Goal: Transaction & Acquisition: Purchase product/service

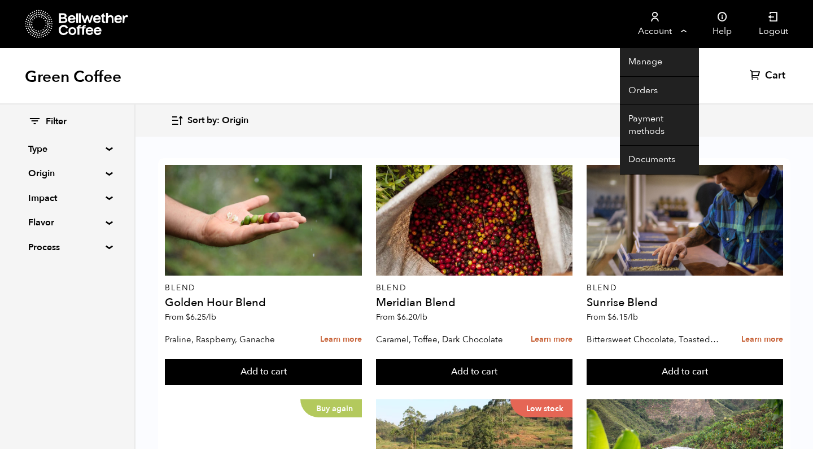
click at [636, 24] on link "Account" at bounding box center [654, 24] width 69 height 48
click at [642, 91] on link "Orders" at bounding box center [659, 91] width 79 height 29
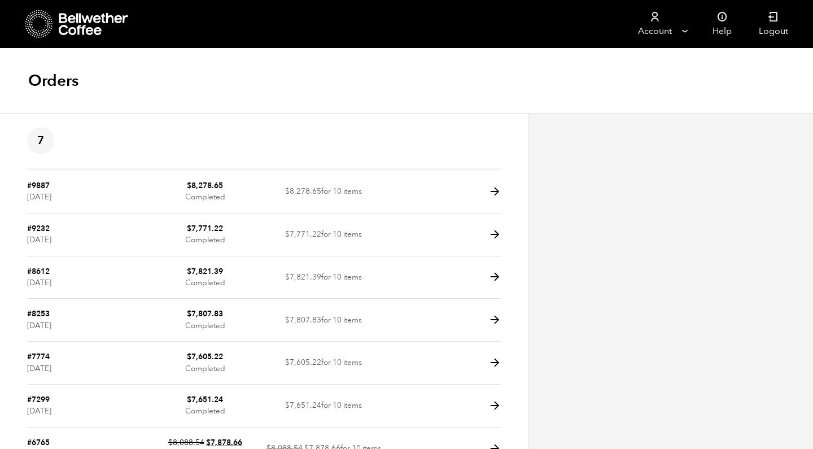
click at [86, 24] on icon at bounding box center [94, 24] width 71 height 23
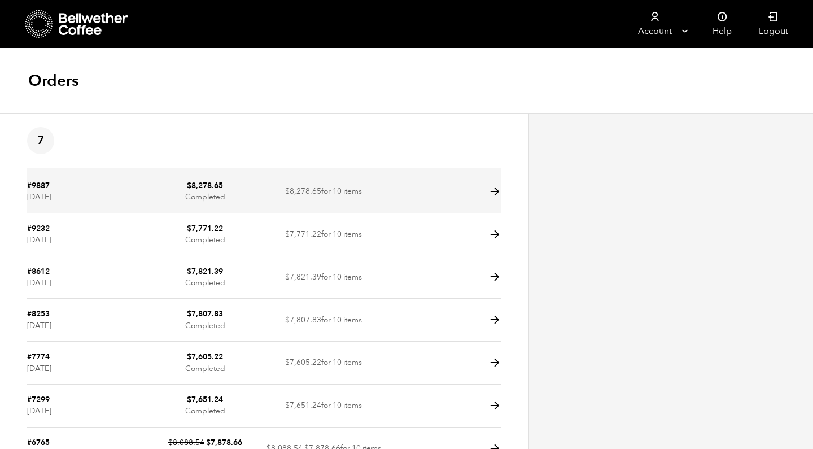
click at [146, 193] on td "$ 8,278.65 Completed" at bounding box center [205, 192] width 119 height 43
click at [496, 191] on icon at bounding box center [495, 191] width 13 height 13
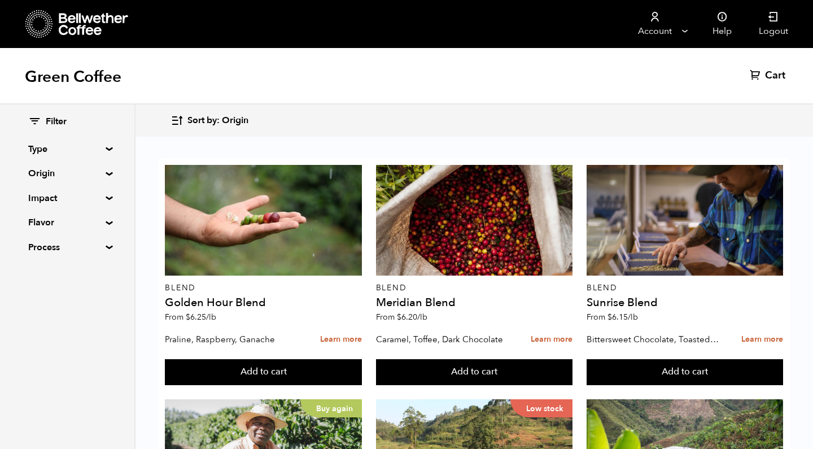
click at [42, 171] on summary "Origin" at bounding box center [67, 174] width 78 height 14
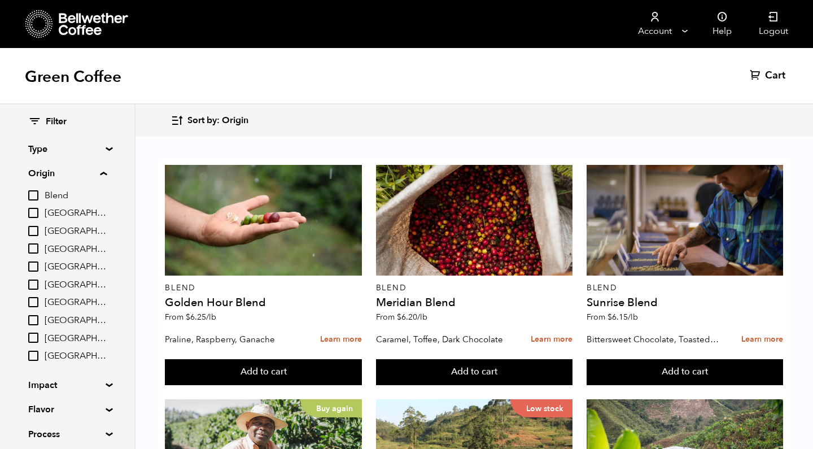
click at [64, 298] on span "[GEOGRAPHIC_DATA]" at bounding box center [76, 302] width 62 height 12
click at [0, 0] on input "[GEOGRAPHIC_DATA]" at bounding box center [0, 0] width 0 height 0
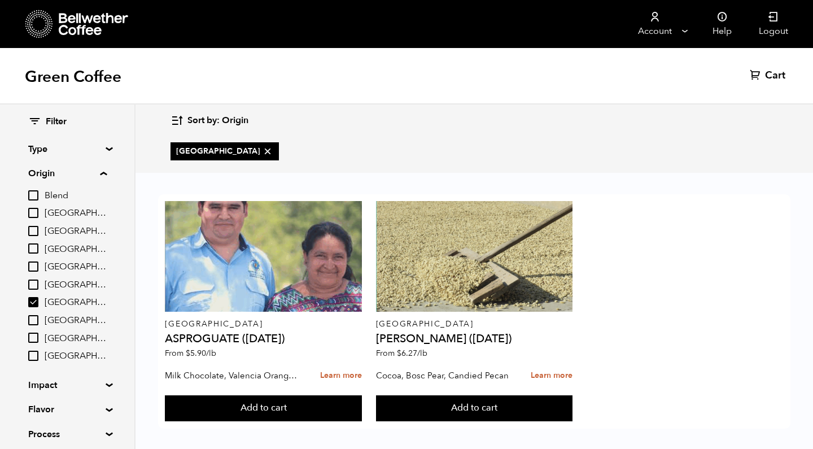
scroll to position [7, 0]
click at [57, 300] on span "[GEOGRAPHIC_DATA]" at bounding box center [76, 302] width 62 height 12
click at [0, 0] on input "[GEOGRAPHIC_DATA]" at bounding box center [0, 0] width 0 height 0
checkbox input "false"
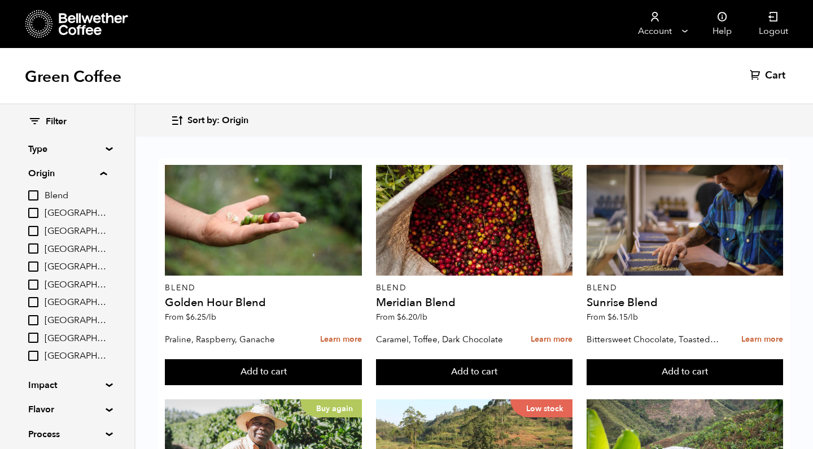
click at [57, 281] on span "[GEOGRAPHIC_DATA]" at bounding box center [76, 285] width 62 height 12
click at [0, 0] on input "[GEOGRAPHIC_DATA]" at bounding box center [0, 0] width 0 height 0
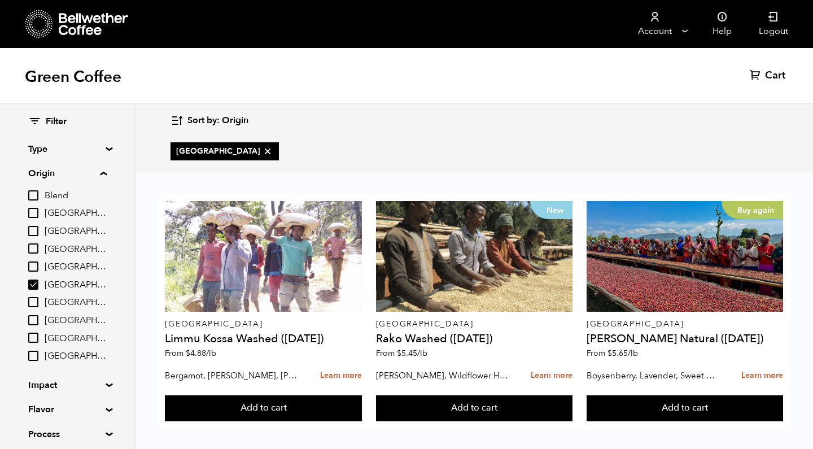
click at [56, 281] on span "[GEOGRAPHIC_DATA]" at bounding box center [76, 285] width 62 height 12
click at [0, 0] on input "[GEOGRAPHIC_DATA]" at bounding box center [0, 0] width 0 height 0
checkbox input "false"
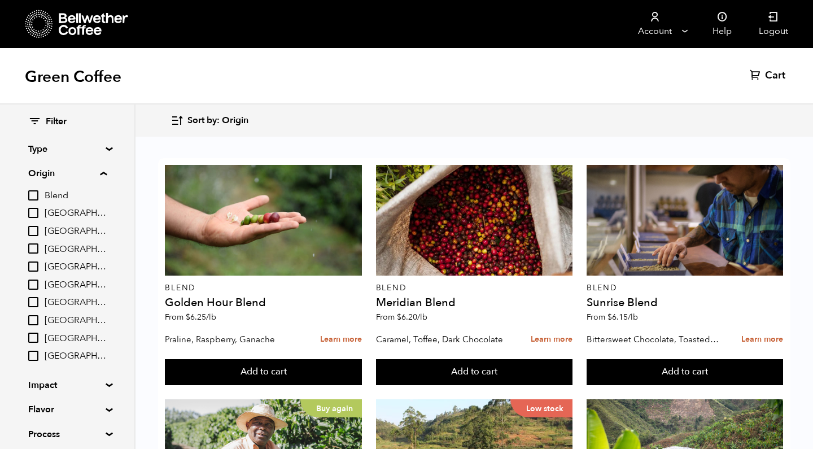
click at [51, 302] on span "[GEOGRAPHIC_DATA]" at bounding box center [76, 302] width 62 height 12
click at [0, 0] on input "[GEOGRAPHIC_DATA]" at bounding box center [0, 0] width 0 height 0
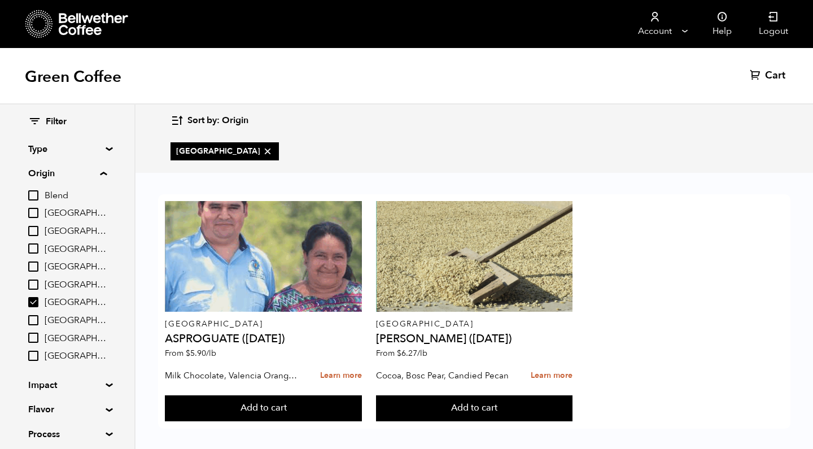
click at [56, 299] on span "[GEOGRAPHIC_DATA]" at bounding box center [76, 302] width 62 height 12
click at [0, 0] on input "[GEOGRAPHIC_DATA]" at bounding box center [0, 0] width 0 height 0
checkbox input "false"
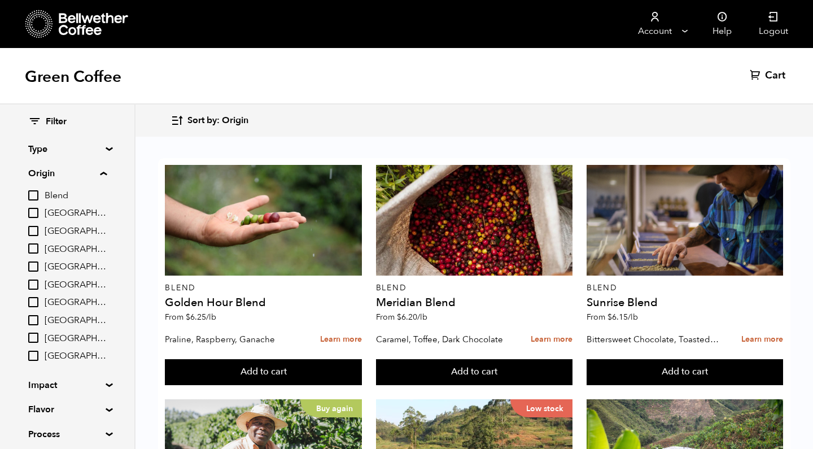
click at [58, 208] on span "Brazil" at bounding box center [76, 213] width 62 height 12
click at [0, 0] on input "Brazil" at bounding box center [0, 0] width 0 height 0
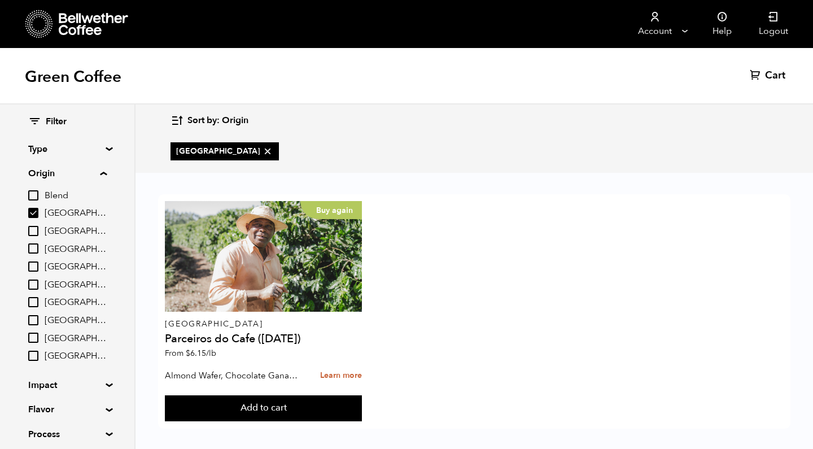
click at [38, 212] on input "Brazil" at bounding box center [33, 213] width 10 height 10
checkbox input "false"
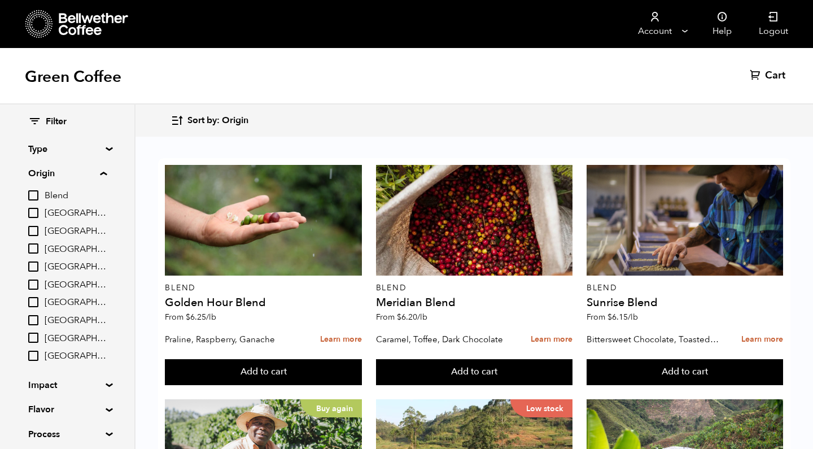
click at [67, 302] on span "[GEOGRAPHIC_DATA]" at bounding box center [76, 302] width 62 height 12
click at [0, 0] on input "[GEOGRAPHIC_DATA]" at bounding box center [0, 0] width 0 height 0
checkbox input "true"
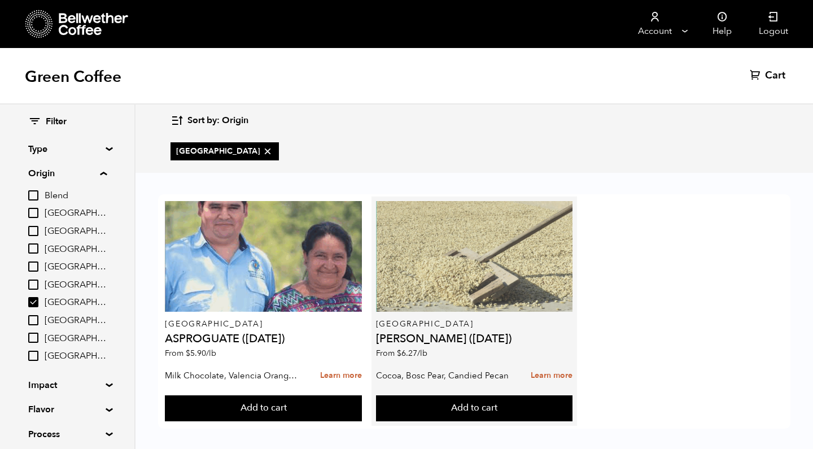
click at [482, 259] on div at bounding box center [474, 256] width 197 height 111
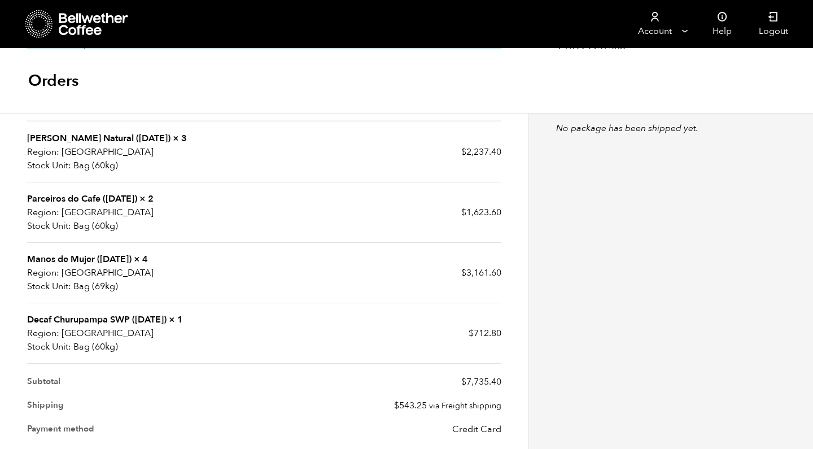
scroll to position [351, 0]
click at [70, 257] on link "Manos de Mujer ([DATE])" at bounding box center [79, 258] width 104 height 12
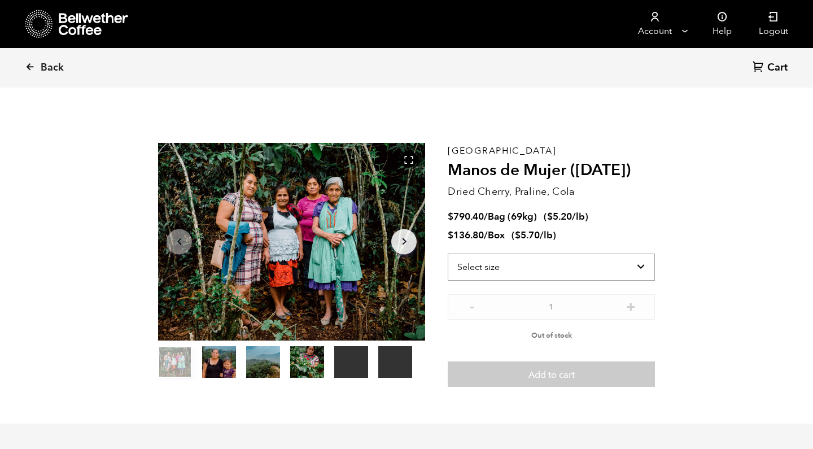
scroll to position [491, 483]
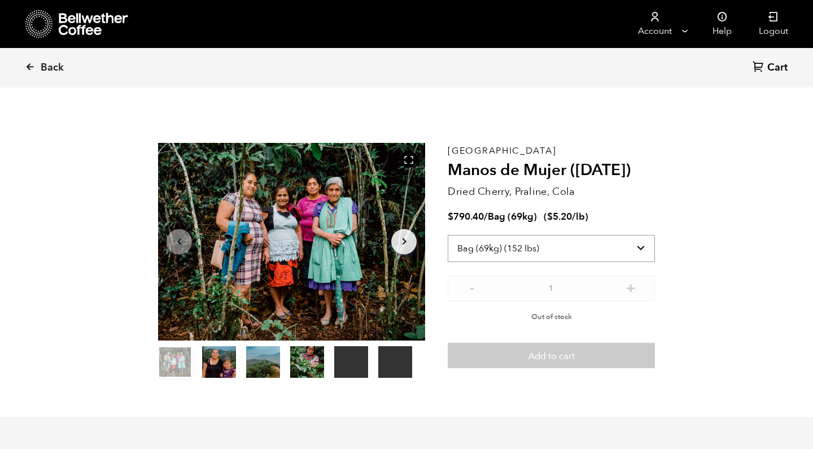
select select "box"
select select
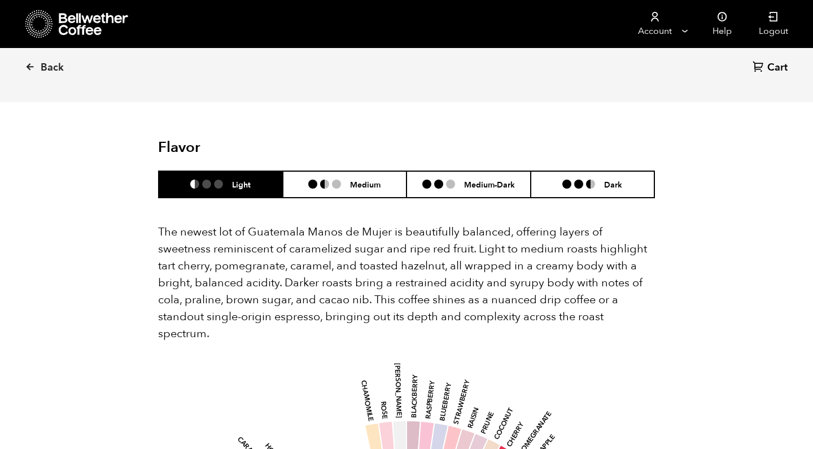
scroll to position [1538, 0]
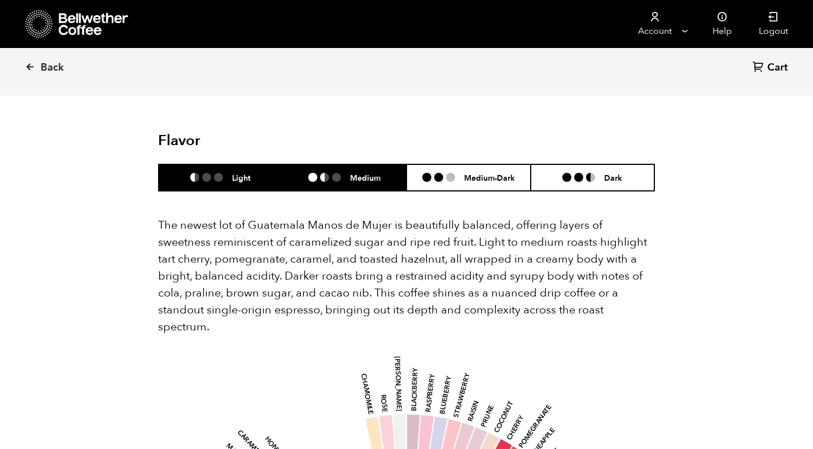
click at [368, 173] on h6 "Medium" at bounding box center [365, 178] width 30 height 10
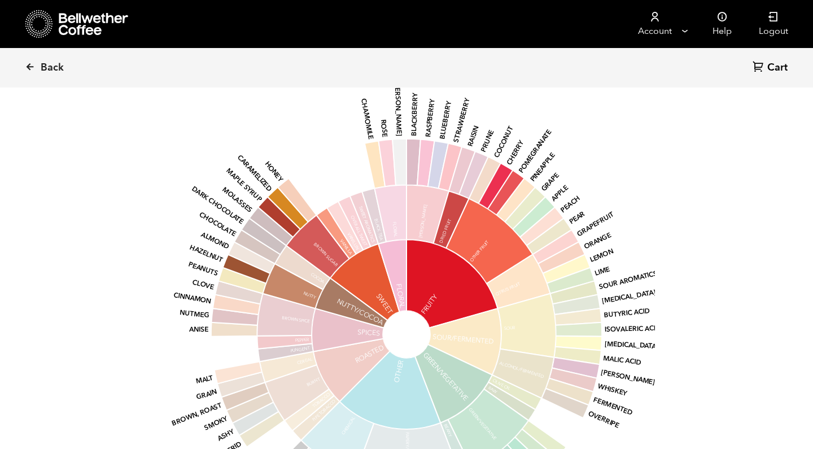
scroll to position [1818, 0]
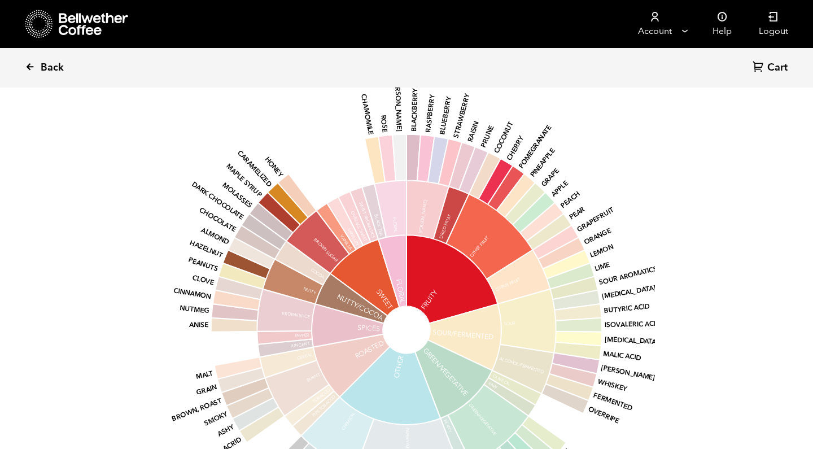
click at [43, 65] on span "Back" at bounding box center [52, 68] width 23 height 14
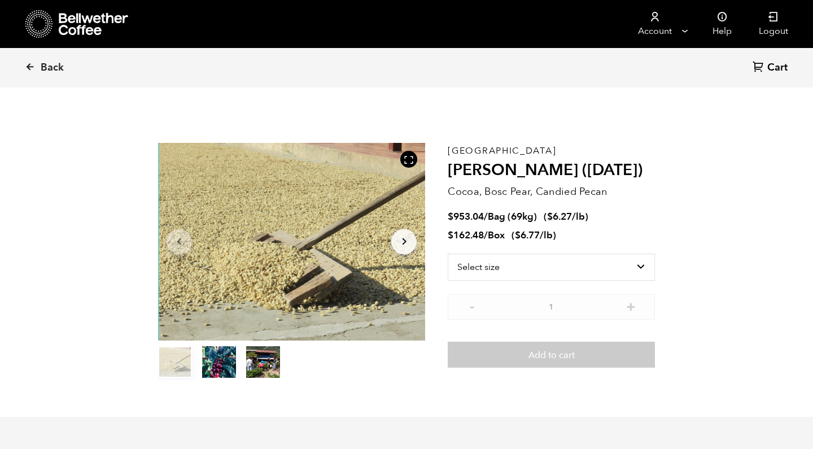
scroll to position [491, 483]
click at [409, 242] on icon "Arrow Right" at bounding box center [405, 242] width 14 height 14
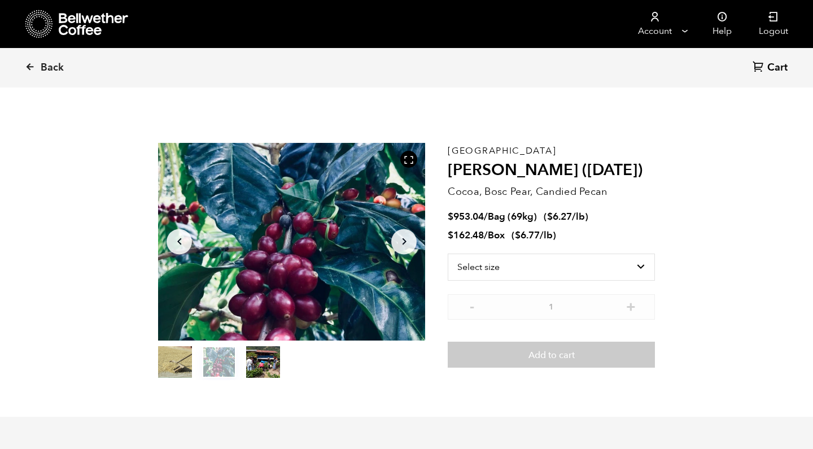
click at [190, 246] on button "Arrow Left" at bounding box center [179, 241] width 25 height 25
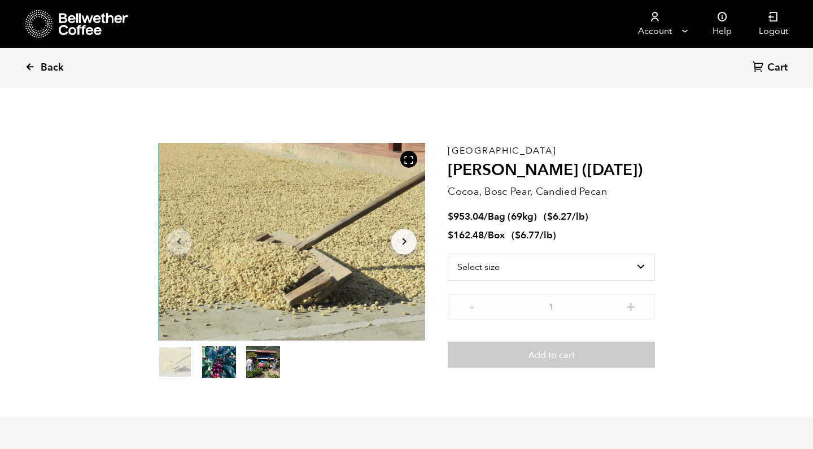
click at [40, 66] on link "Back" at bounding box center [60, 68] width 70 height 38
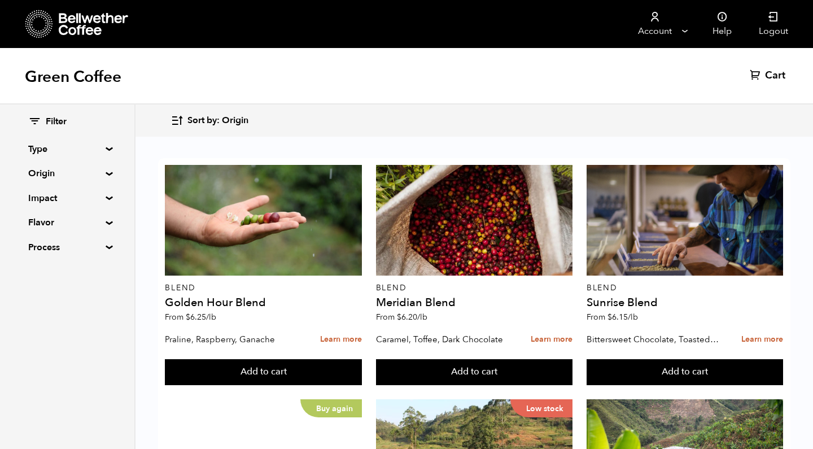
scroll to position [77, 0]
click at [219, 60] on div "Green Coffee Cart (0)" at bounding box center [406, 76] width 813 height 56
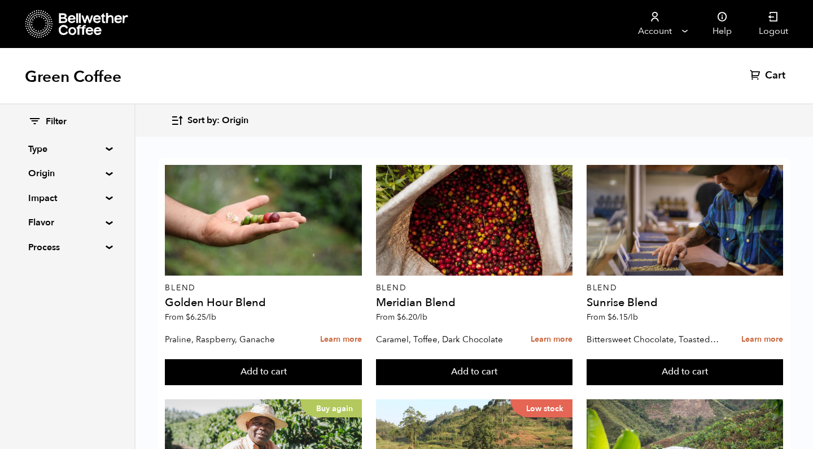
click at [66, 176] on summary "Origin" at bounding box center [67, 174] width 78 height 14
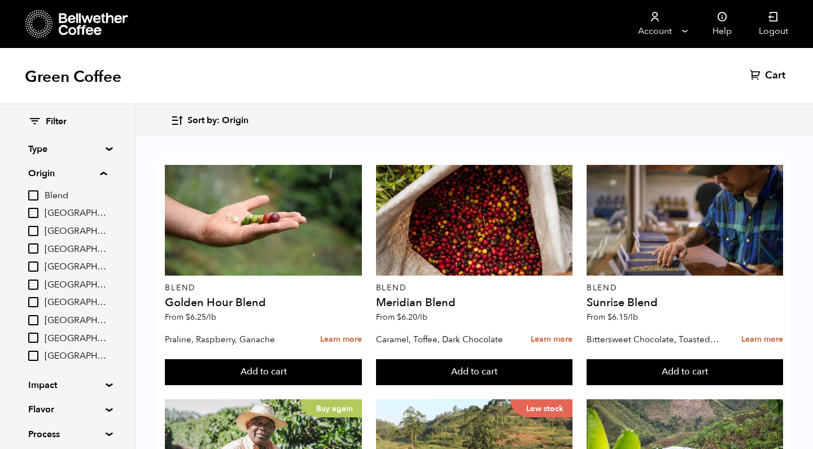
click at [56, 306] on div "Blend [GEOGRAPHIC_DATA] [GEOGRAPHIC_DATA] [GEOGRAPHIC_DATA] [GEOGRAPHIC_DATA] […" at bounding box center [67, 276] width 79 height 174
click at [59, 302] on span "[GEOGRAPHIC_DATA]" at bounding box center [76, 302] width 62 height 12
click at [0, 0] on input "[GEOGRAPHIC_DATA]" at bounding box center [0, 0] width 0 height 0
checkbox input "true"
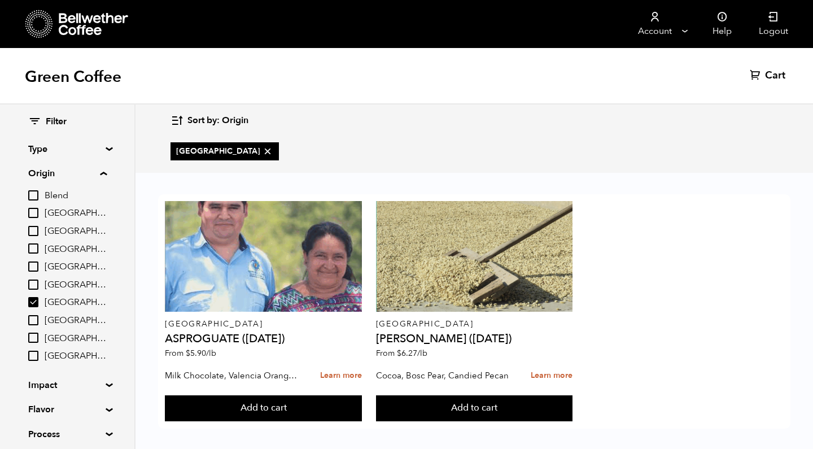
click at [508, 171] on div "Sort by: Origin Sort by: Origin Sort by: Most recent Sort by: Name Sort by: Pri…" at bounding box center [406, 138] width 813 height 68
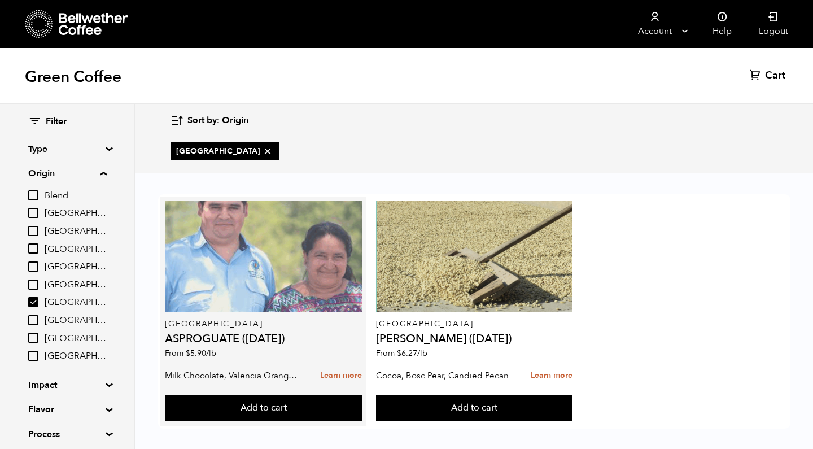
click at [258, 250] on div at bounding box center [263, 256] width 197 height 111
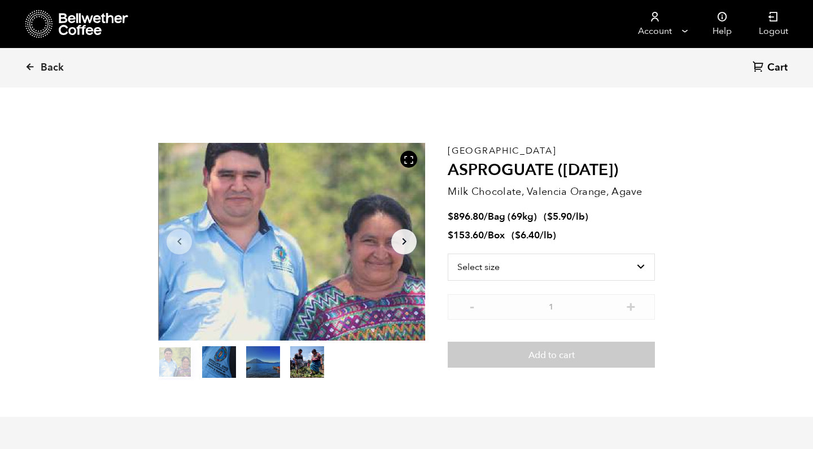
scroll to position [491, 483]
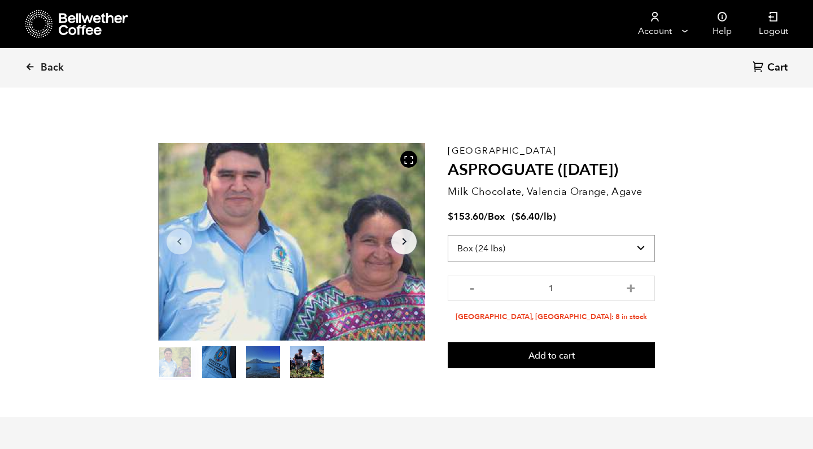
select select "bag-2"
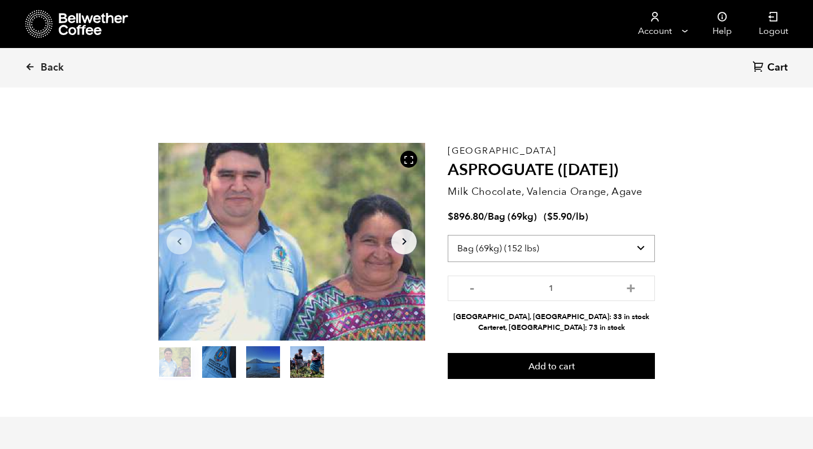
click at [569, 248] on select "Select size Bag (69kg) (152 lbs) Box (24 lbs)" at bounding box center [551, 248] width 207 height 27
drag, startPoint x: 497, startPoint y: 190, endPoint x: 614, endPoint y: 202, distance: 117.5
click at [614, 201] on div "Guatemala ASPROGUATE ([DATE]) Milk Chocolate, Valencia Orange, Agave $ 896.80 /…" at bounding box center [551, 261] width 207 height 237
click at [655, 193] on section "Item 1 of 4 Arrow Left Arrow Right item 0 item 1 item 2 item 3 Item 1 of 4 Guat…" at bounding box center [406, 261] width 553 height 311
click at [558, 245] on select "Select size Bag (69kg) (152 lbs) Box (24 lbs)" at bounding box center [551, 248] width 207 height 27
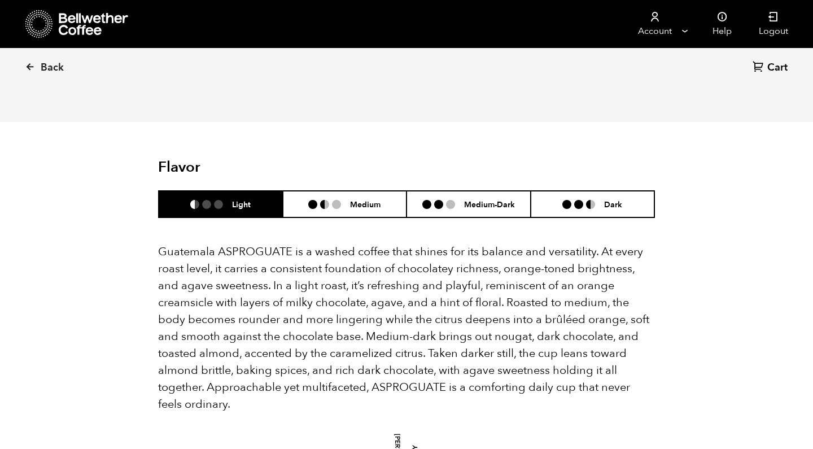
scroll to position [656, 0]
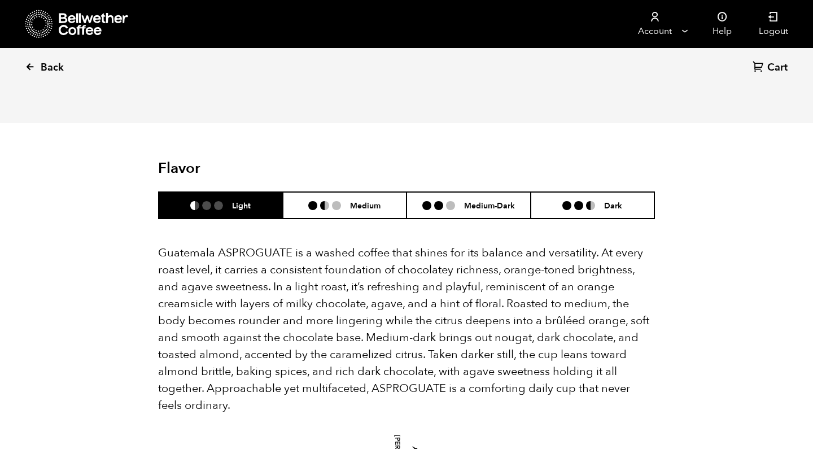
click at [32, 72] on link "Back" at bounding box center [60, 68] width 70 height 38
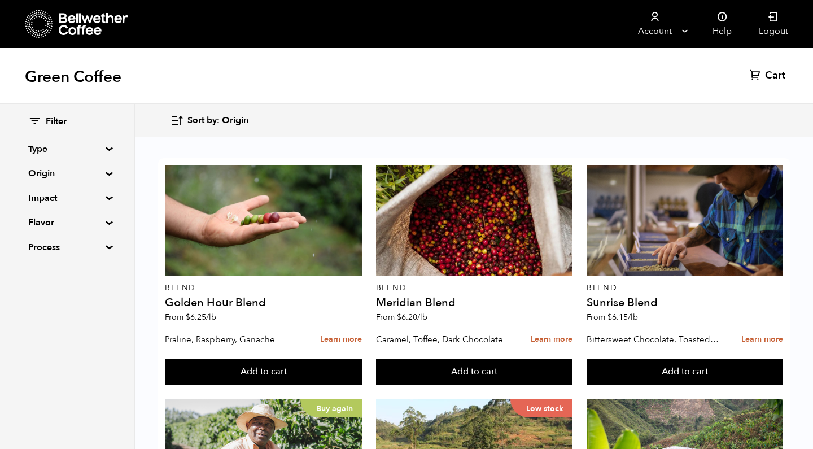
click at [59, 174] on summary "Origin" at bounding box center [67, 174] width 78 height 14
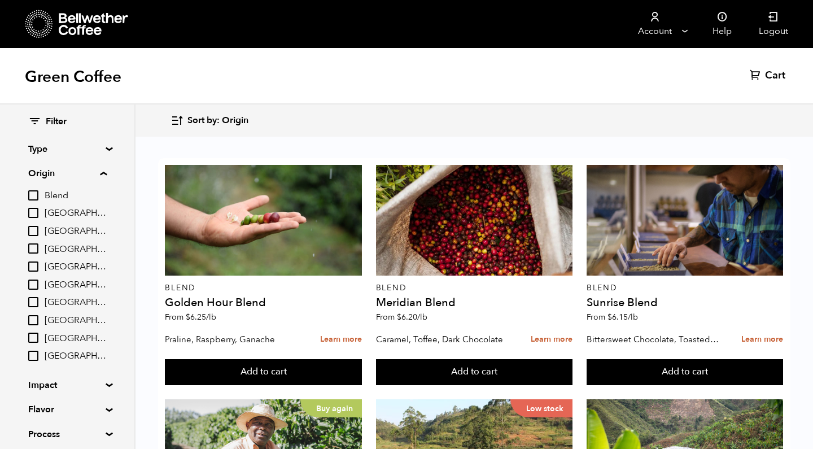
click at [68, 296] on span "[GEOGRAPHIC_DATA]" at bounding box center [76, 302] width 62 height 12
click at [0, 0] on input "[GEOGRAPHIC_DATA]" at bounding box center [0, 0] width 0 height 0
checkbox input "true"
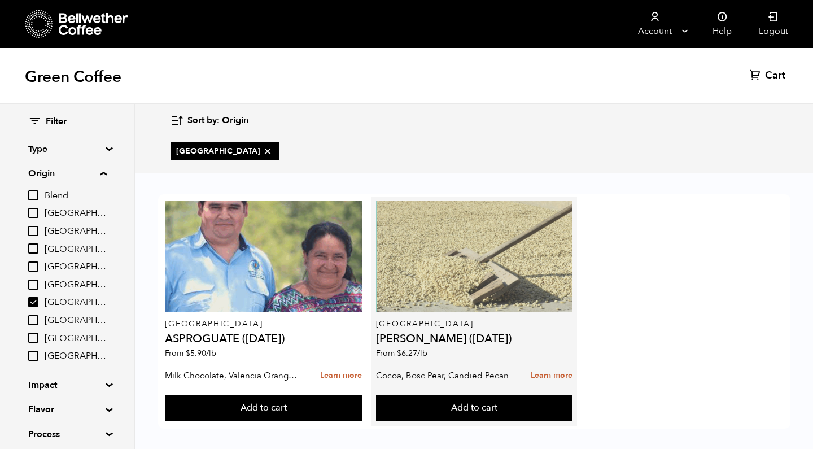
click at [509, 245] on div at bounding box center [474, 256] width 197 height 111
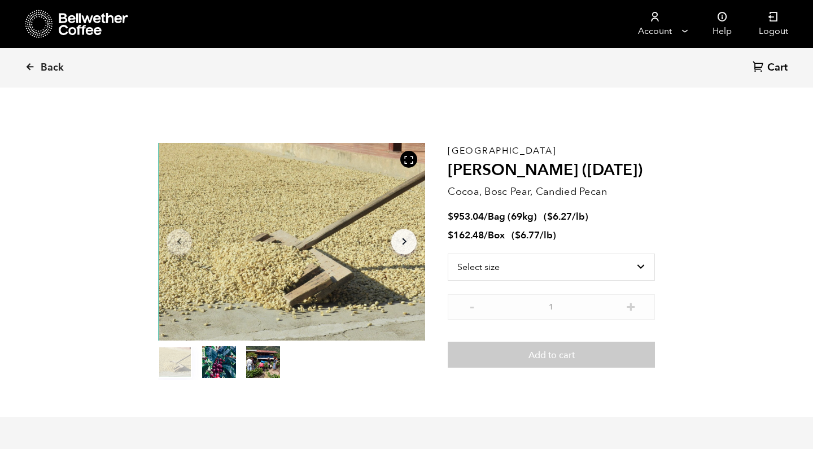
scroll to position [33, 0]
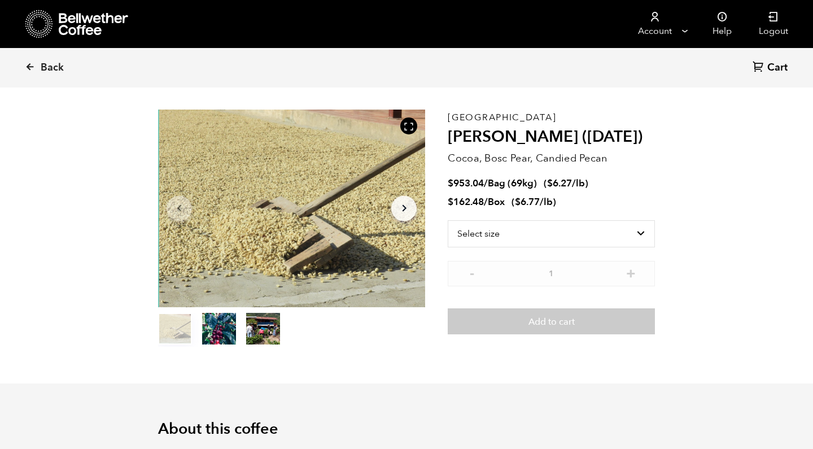
click at [217, 325] on button "item 1" at bounding box center [219, 331] width 34 height 32
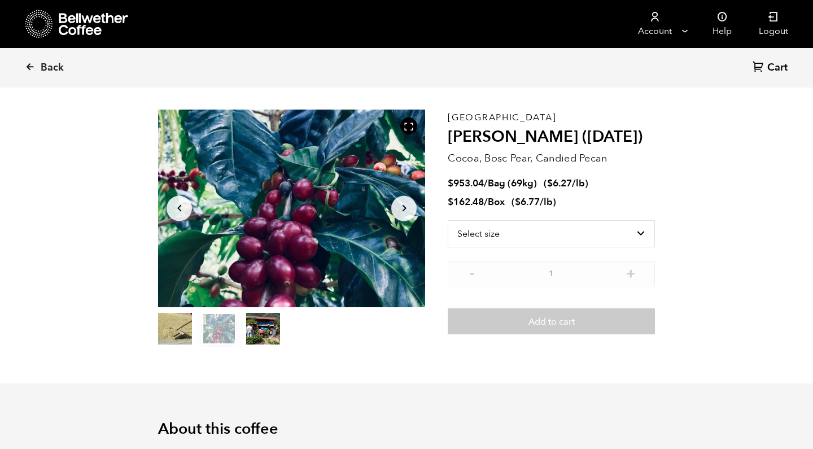
click at [261, 339] on button "item 2" at bounding box center [263, 331] width 34 height 32
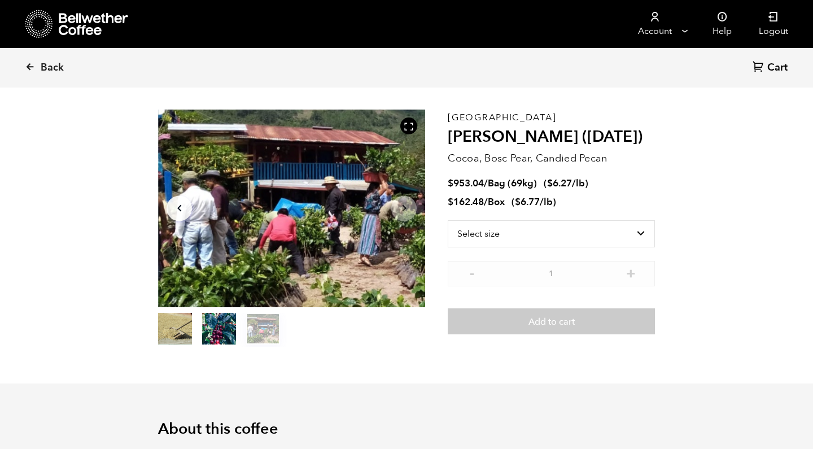
click at [175, 330] on button "item 0" at bounding box center [175, 331] width 34 height 32
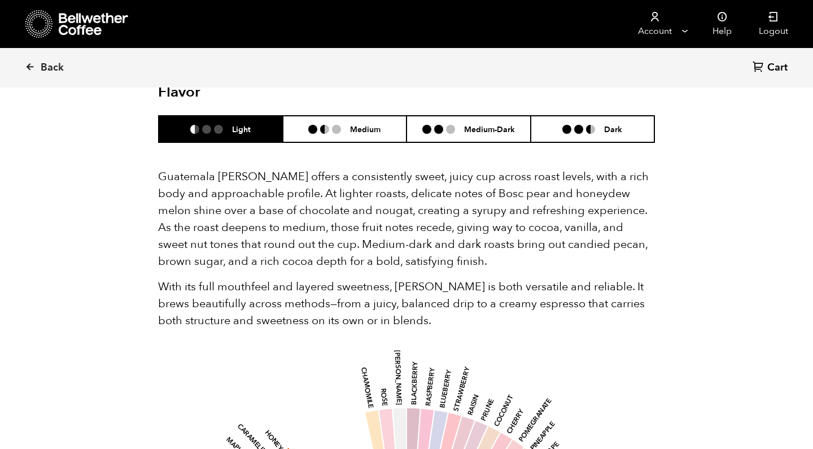
scroll to position [695, 0]
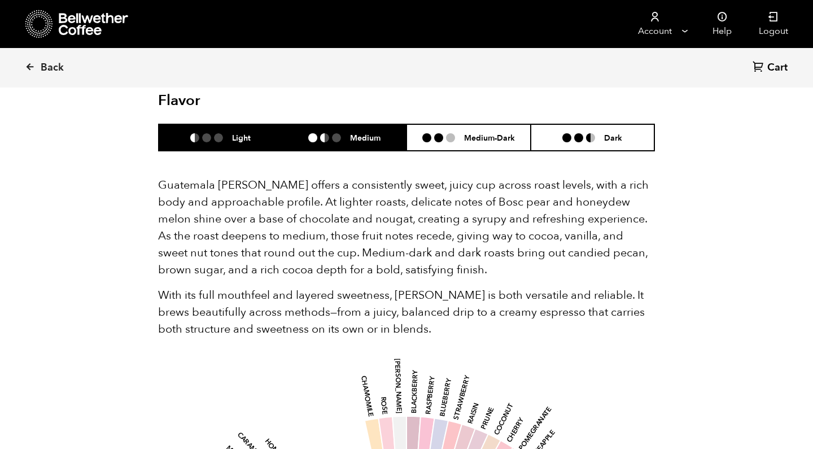
click at [339, 127] on li "Medium" at bounding box center [345, 137] width 124 height 27
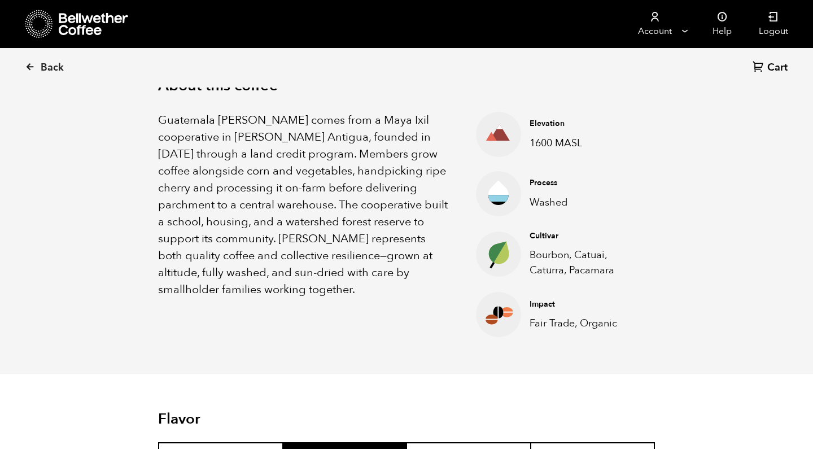
scroll to position [377, 0]
click at [34, 66] on icon at bounding box center [30, 67] width 10 height 10
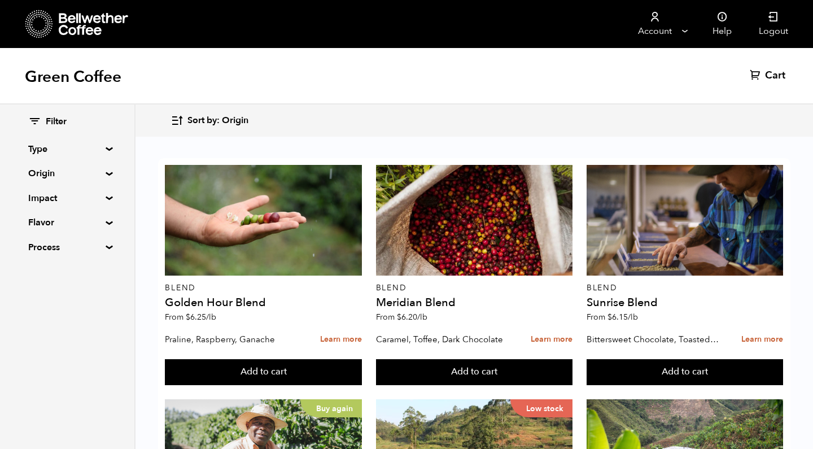
click at [66, 172] on summary "Origin" at bounding box center [67, 174] width 78 height 14
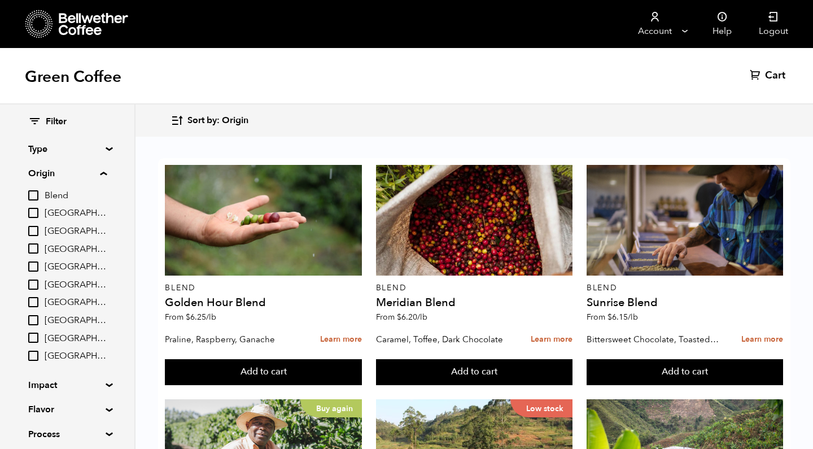
click at [63, 298] on span "[GEOGRAPHIC_DATA]" at bounding box center [76, 302] width 62 height 12
click at [0, 0] on input "[GEOGRAPHIC_DATA]" at bounding box center [0, 0] width 0 height 0
checkbox input "true"
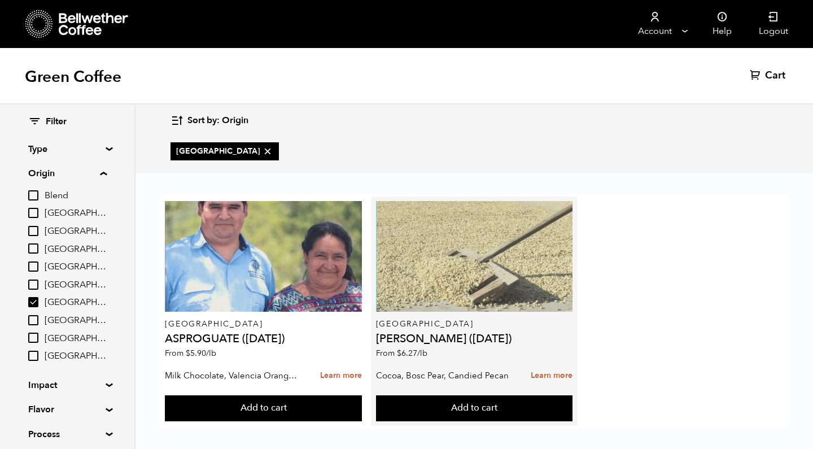
click at [477, 258] on div at bounding box center [474, 256] width 197 height 111
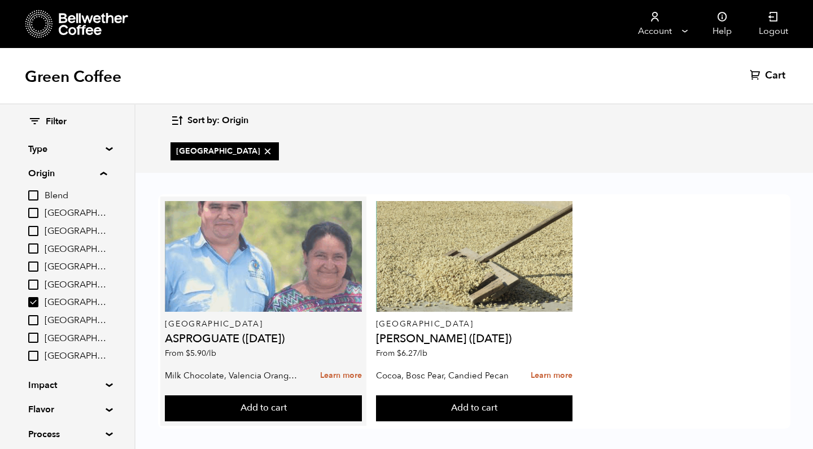
click at [241, 257] on div at bounding box center [263, 256] width 197 height 111
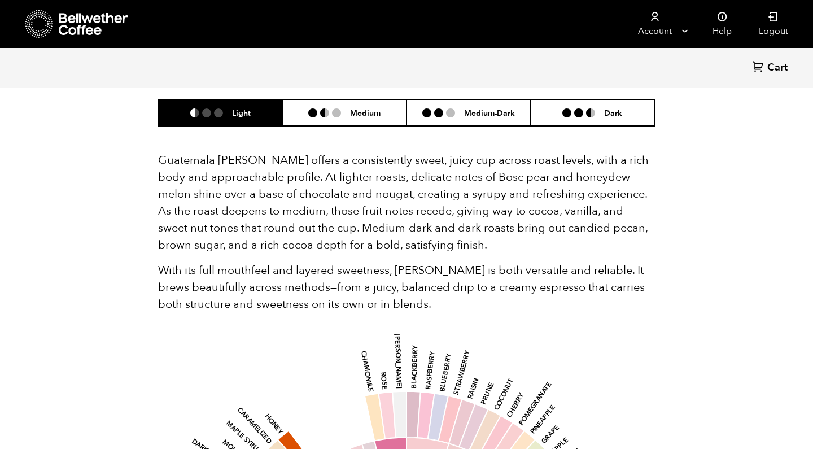
scroll to position [720, 0]
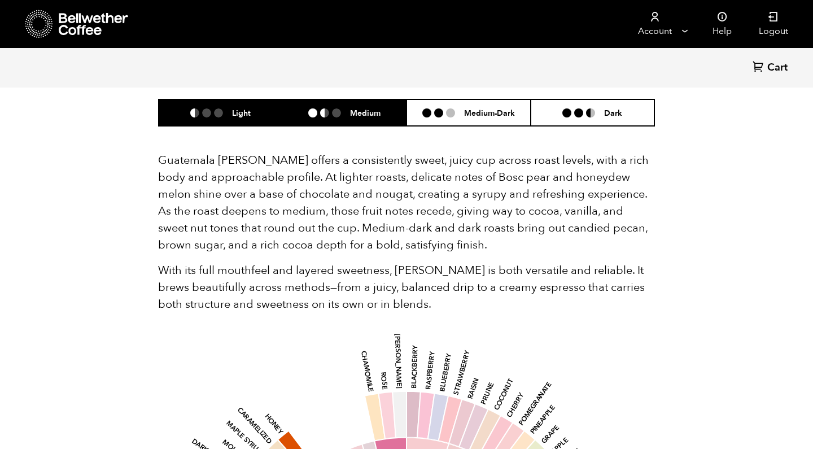
click at [378, 108] on h6 "Medium" at bounding box center [365, 113] width 30 height 10
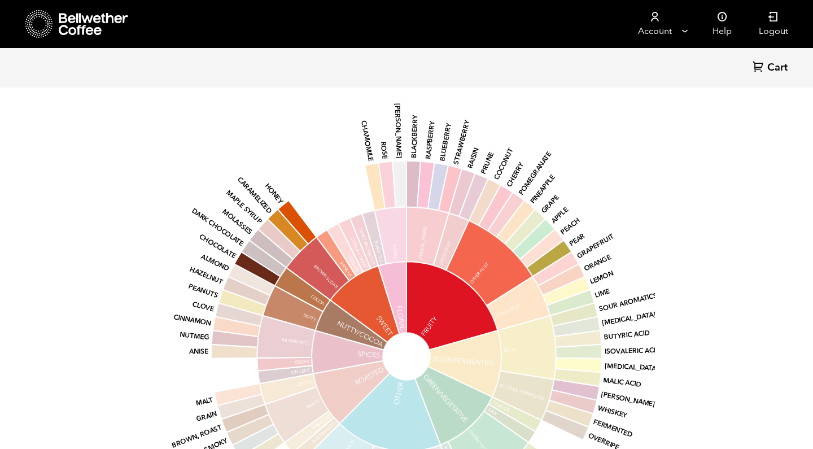
scroll to position [961, 0]
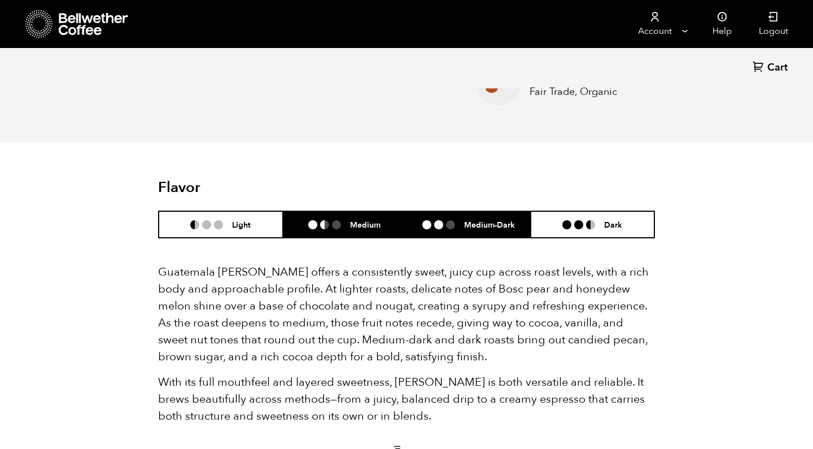
click at [466, 222] on h6 "Medium-Dark" at bounding box center [489, 225] width 51 height 10
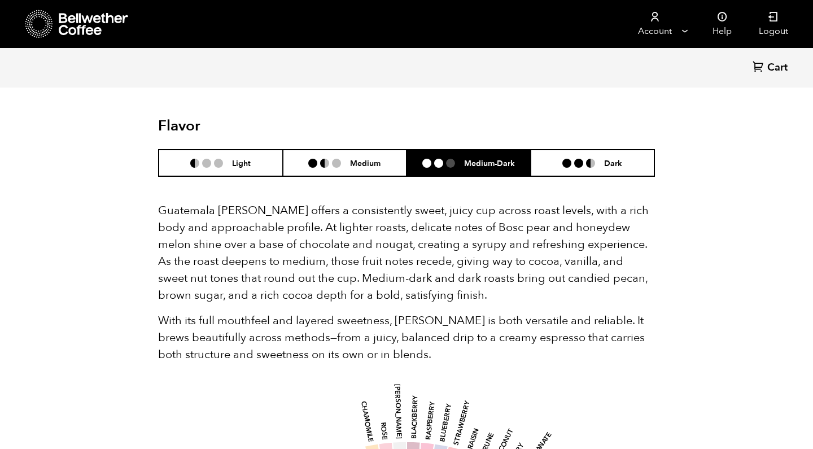
scroll to position [600, 0]
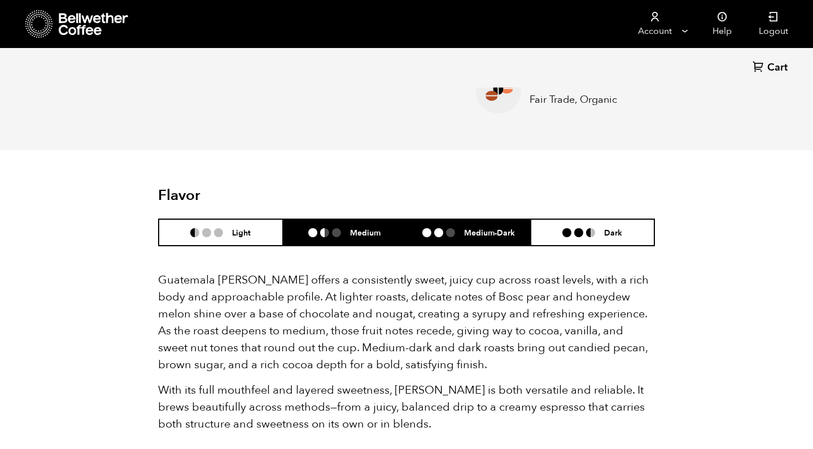
click at [359, 233] on h6 "Medium" at bounding box center [365, 233] width 30 height 10
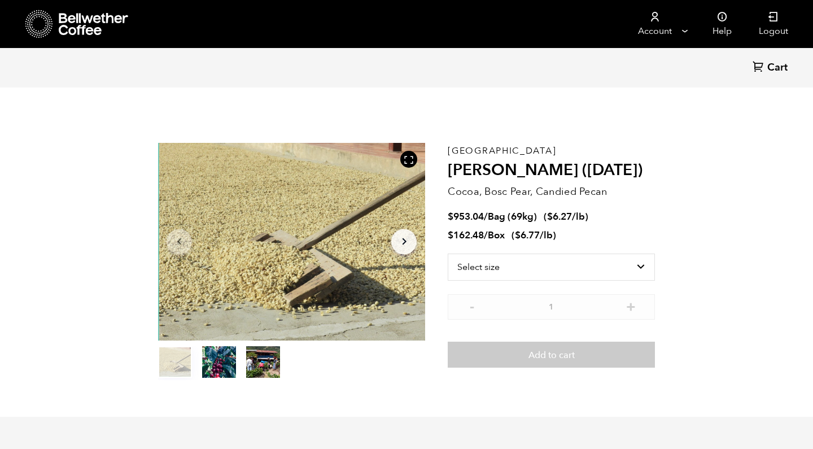
scroll to position [0, 0]
select select "bag-2"
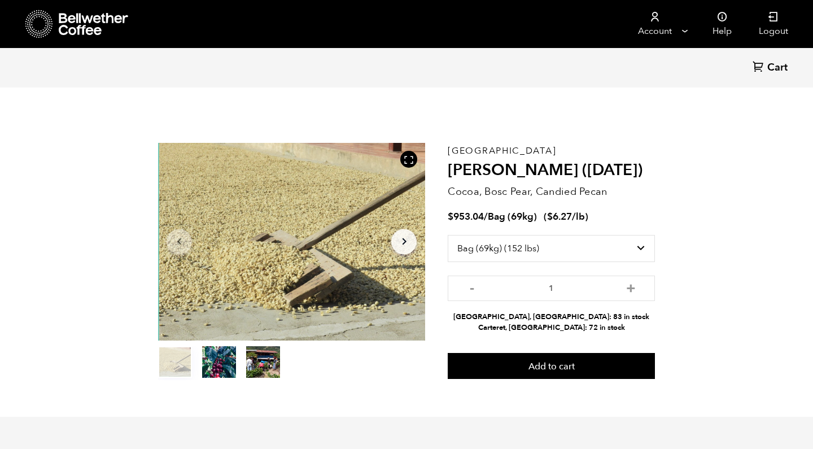
click at [344, 264] on div at bounding box center [291, 242] width 267 height 198
click at [405, 238] on icon "Arrow Right" at bounding box center [405, 242] width 14 height 14
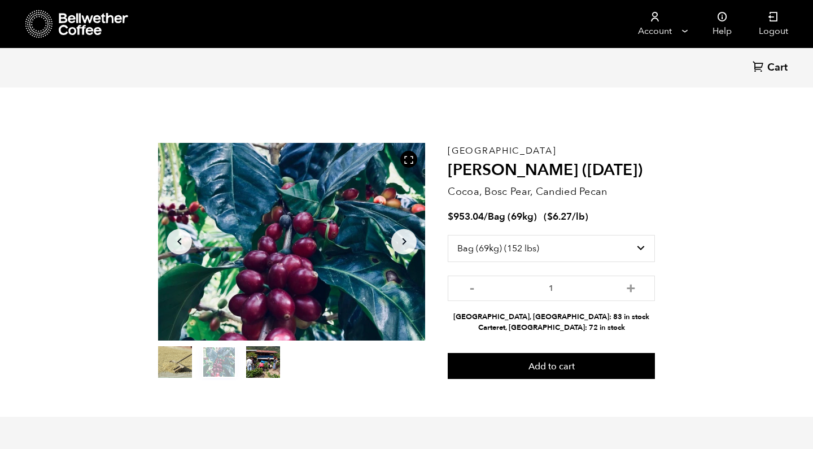
click at [405, 238] on icon "Arrow Right" at bounding box center [405, 242] width 14 height 14
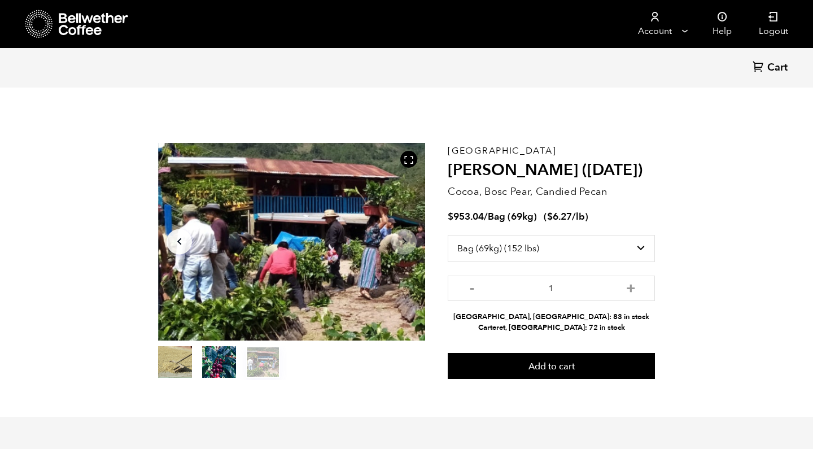
click at [405, 238] on icon "Arrow Right" at bounding box center [405, 242] width 14 height 14
click at [631, 288] on button "+" at bounding box center [631, 286] width 14 height 11
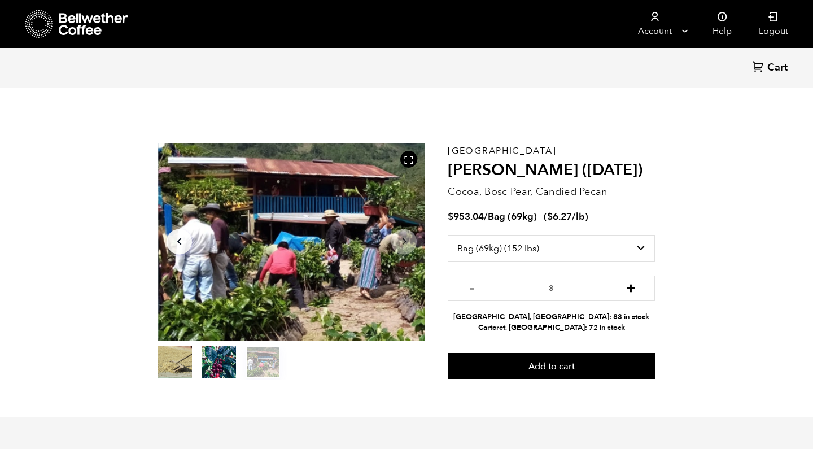
type input "4"
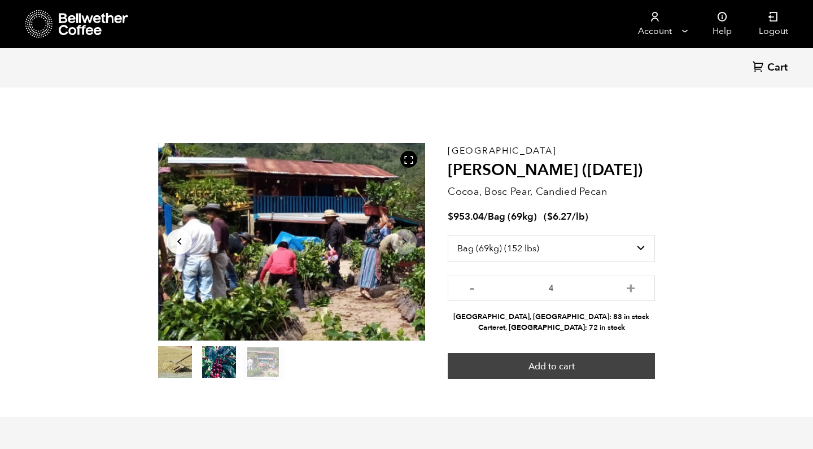
click at [556, 366] on button "Add to cart" at bounding box center [551, 366] width 207 height 26
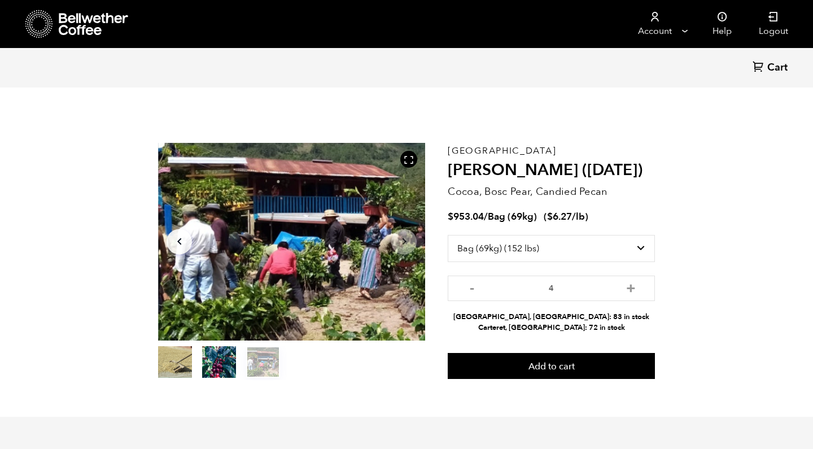
click at [78, 24] on icon at bounding box center [94, 24] width 71 height 23
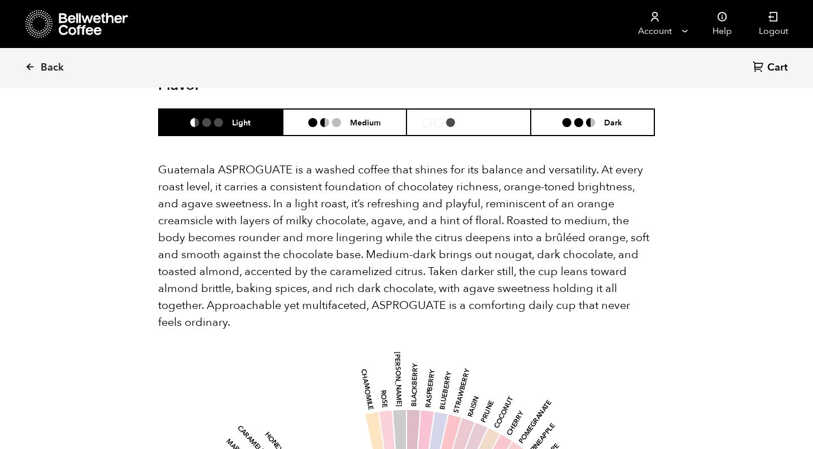
scroll to position [739, 0]
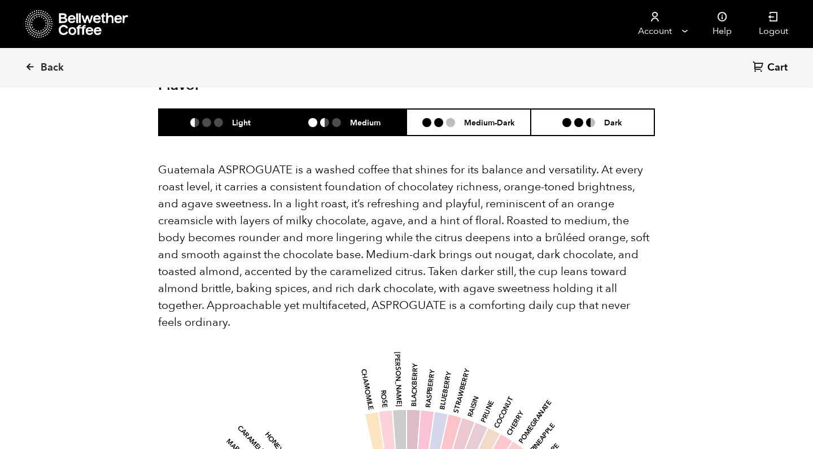
click at [354, 112] on li "Medium" at bounding box center [345, 122] width 124 height 27
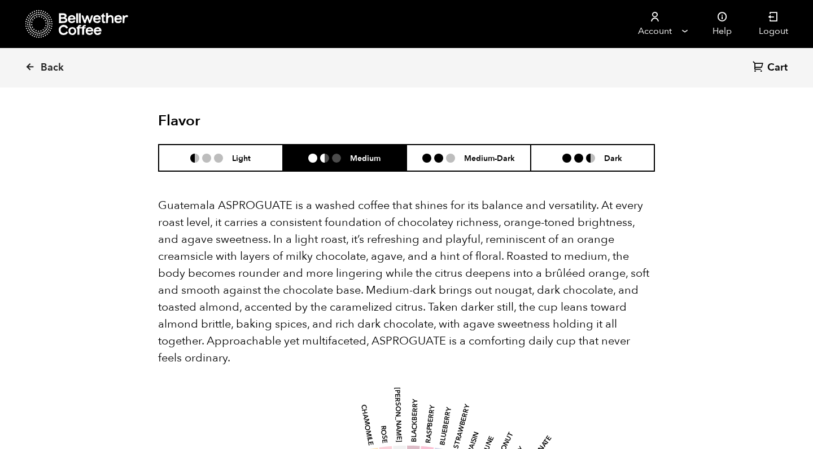
scroll to position [641, 0]
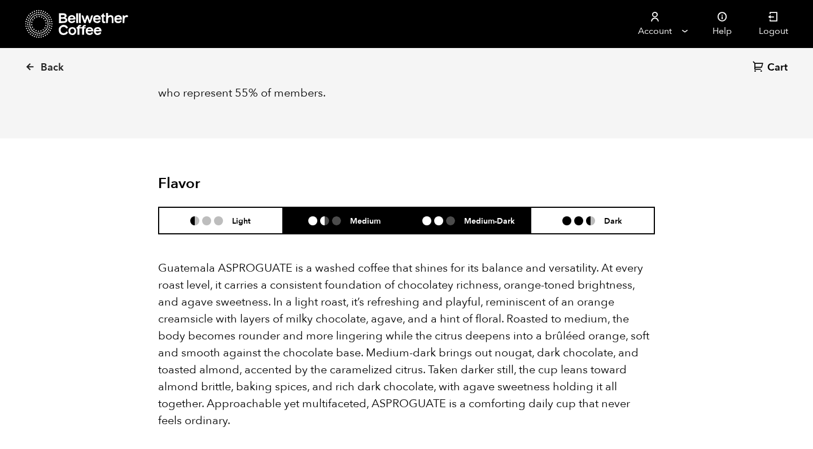
click at [478, 216] on h6 "Medium-Dark" at bounding box center [489, 221] width 51 height 10
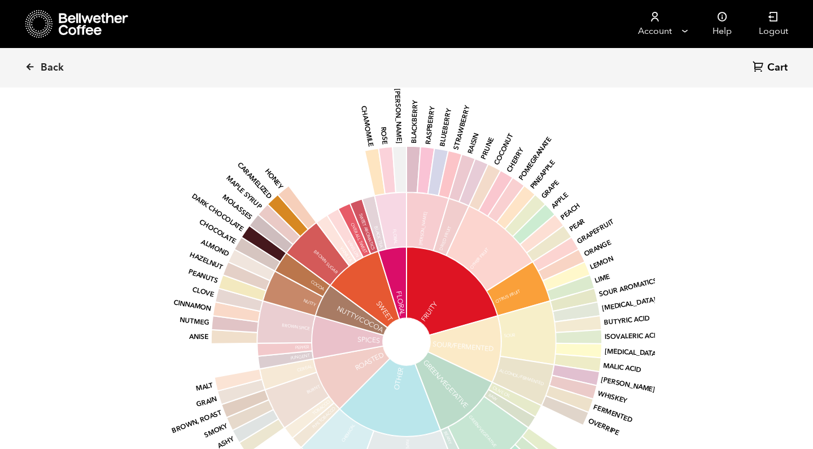
scroll to position [996, 0]
